Goal: Transaction & Acquisition: Purchase product/service

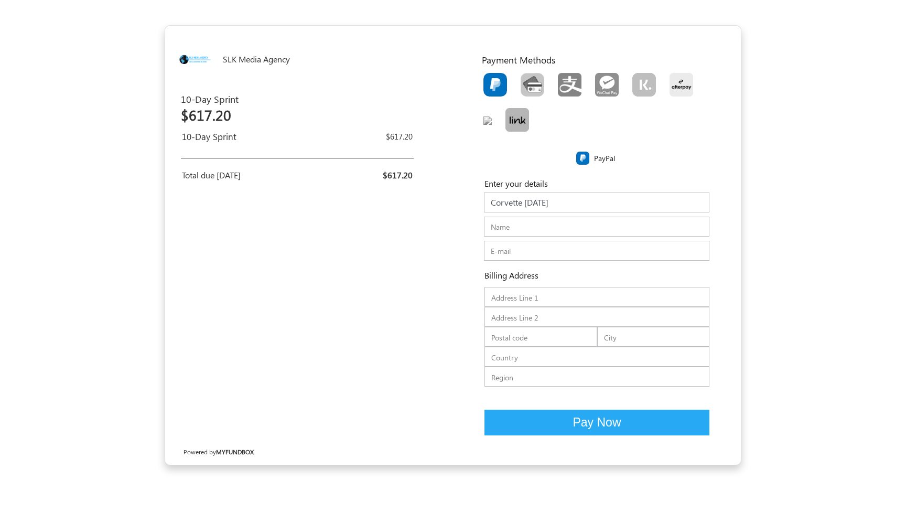
type input "Corvette [DATE]"
type input "[PERSON_NAME]"
type input "[EMAIL_ADDRESS][DOMAIN_NAME]"
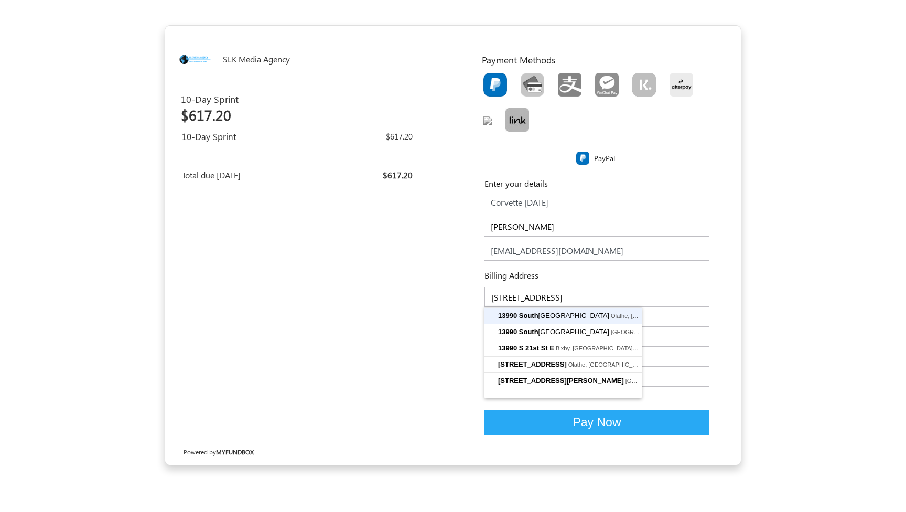
type input "[GEOGRAPHIC_DATA]"
type input "13990"
type input "66062"
type input "Olathe"
type input "US"
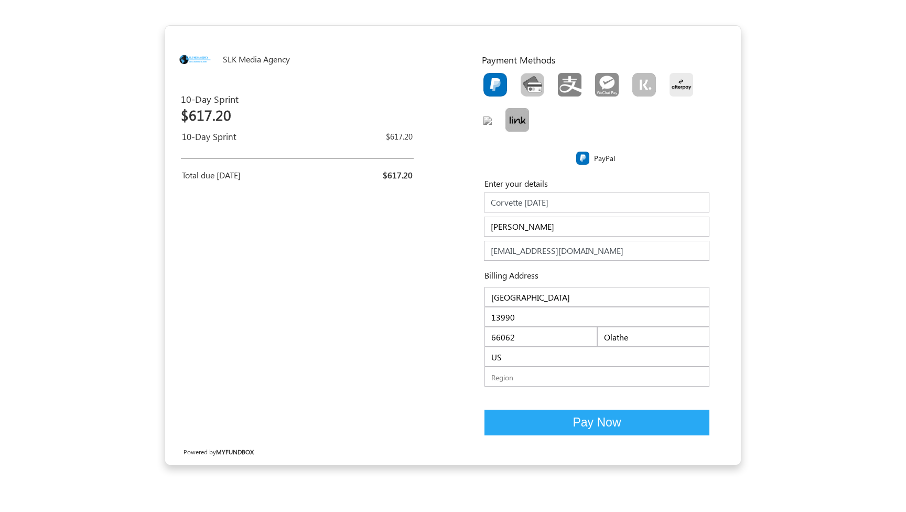
click at [567, 379] on input "text" at bounding box center [596, 376] width 225 height 20
type input "[GEOGRAPHIC_DATA]"
click at [589, 421] on span "Pay Now" at bounding box center [596, 422] width 48 height 14
